Goal: Task Accomplishment & Management: Manage account settings

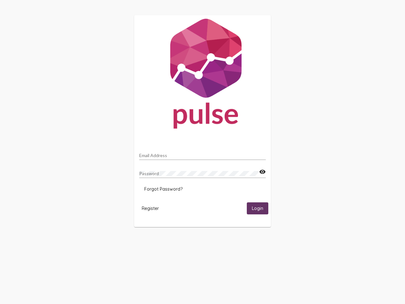
click at [203, 154] on input "Email Address" at bounding box center [202, 155] width 127 height 5
click at [263, 172] on mat-icon "visibility" at bounding box center [262, 172] width 7 height 8
click at [163, 189] on span "Forgot Password?" at bounding box center [163, 189] width 38 height 6
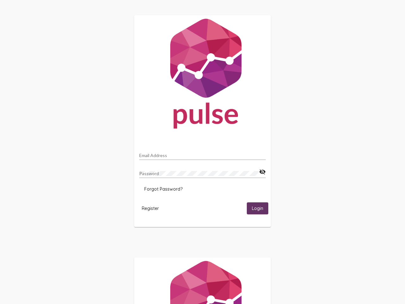
click at [150, 208] on span "Register" at bounding box center [150, 209] width 17 height 6
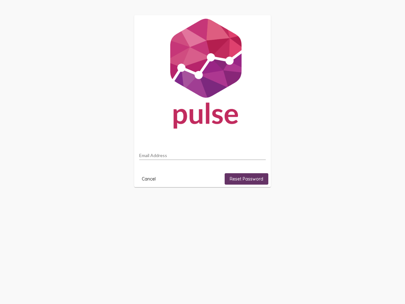
click at [258, 202] on html "Email Address Cancel Reset Password" at bounding box center [202, 101] width 405 height 202
